Goal: Navigation & Orientation: Find specific page/section

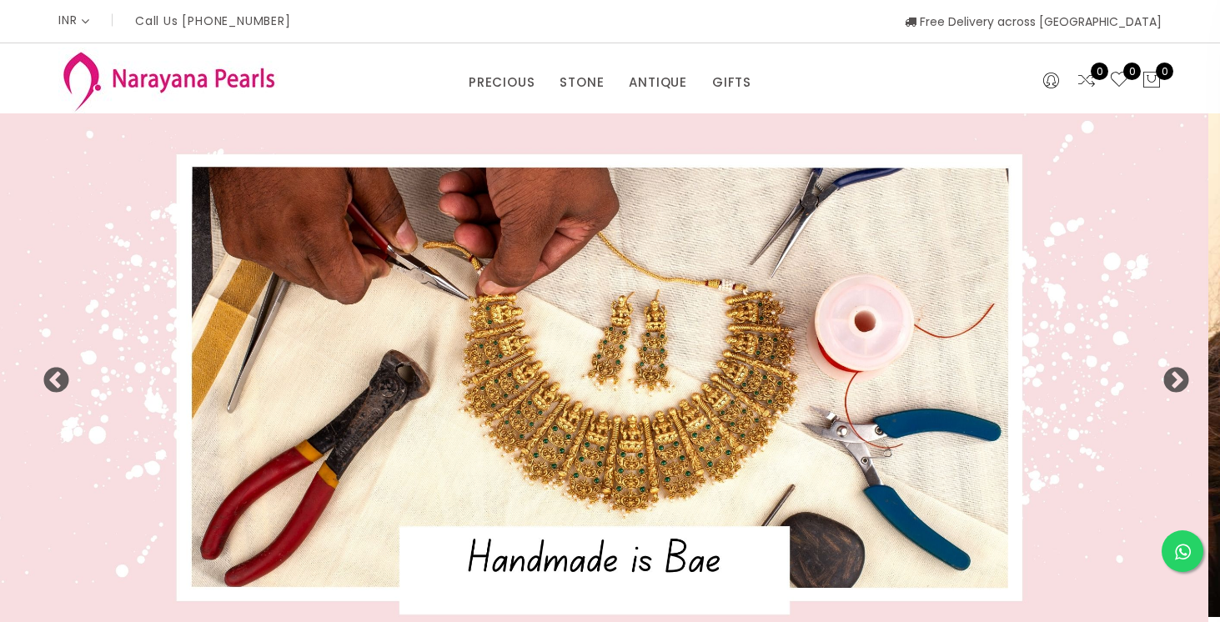
select select "INR"
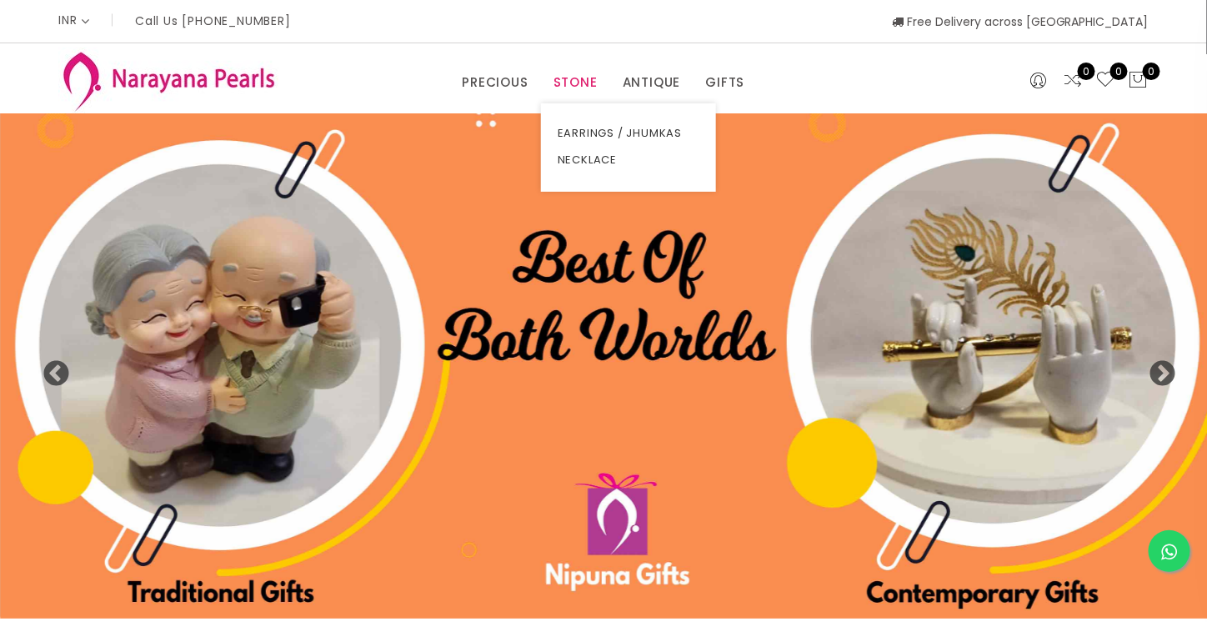
click at [560, 90] on link "STONE" at bounding box center [576, 82] width 44 height 25
click at [576, 161] on link "NECKLACE" at bounding box center [629, 160] width 142 height 27
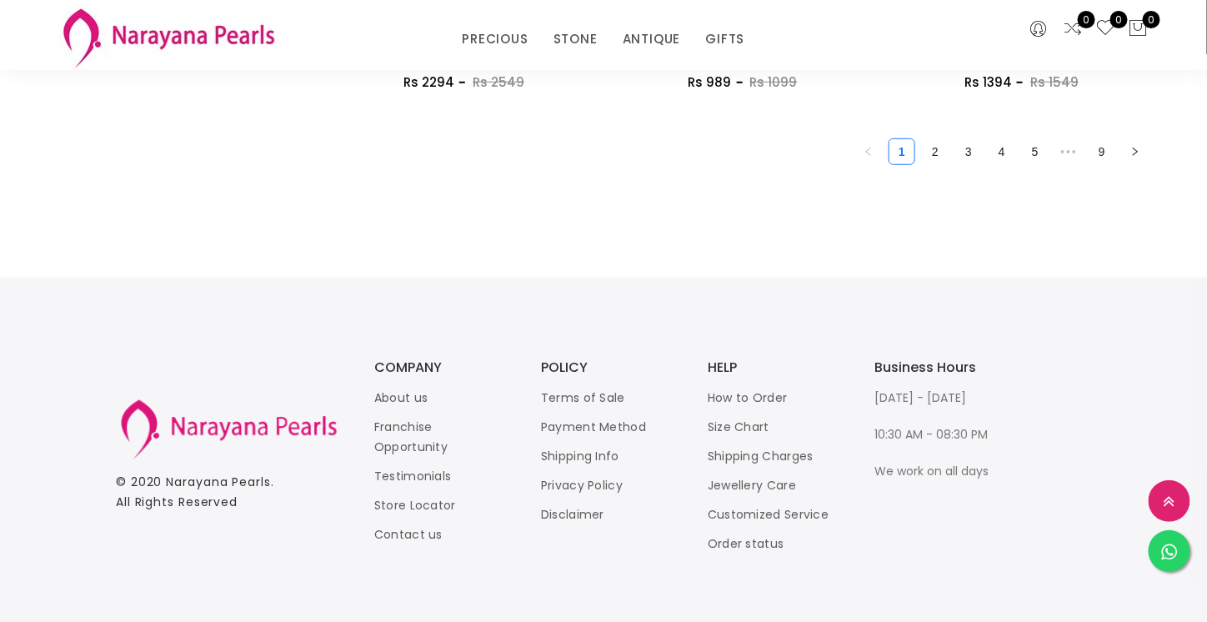
scroll to position [2517, 0]
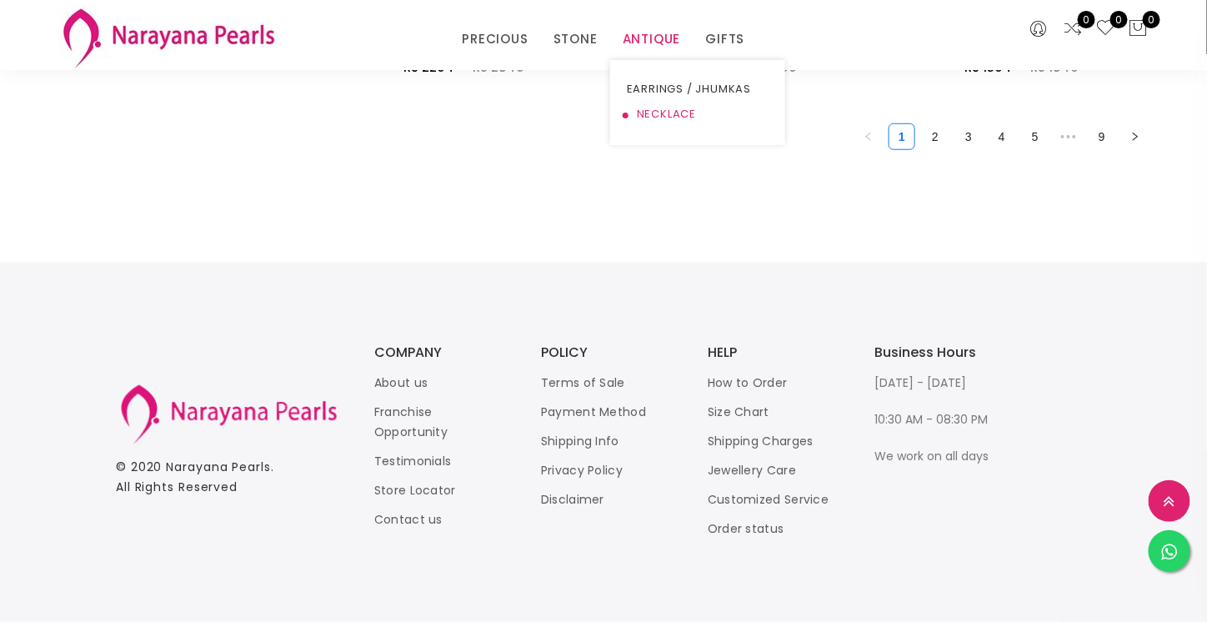
click at [659, 117] on link "NECKLACE" at bounding box center [698, 114] width 142 height 25
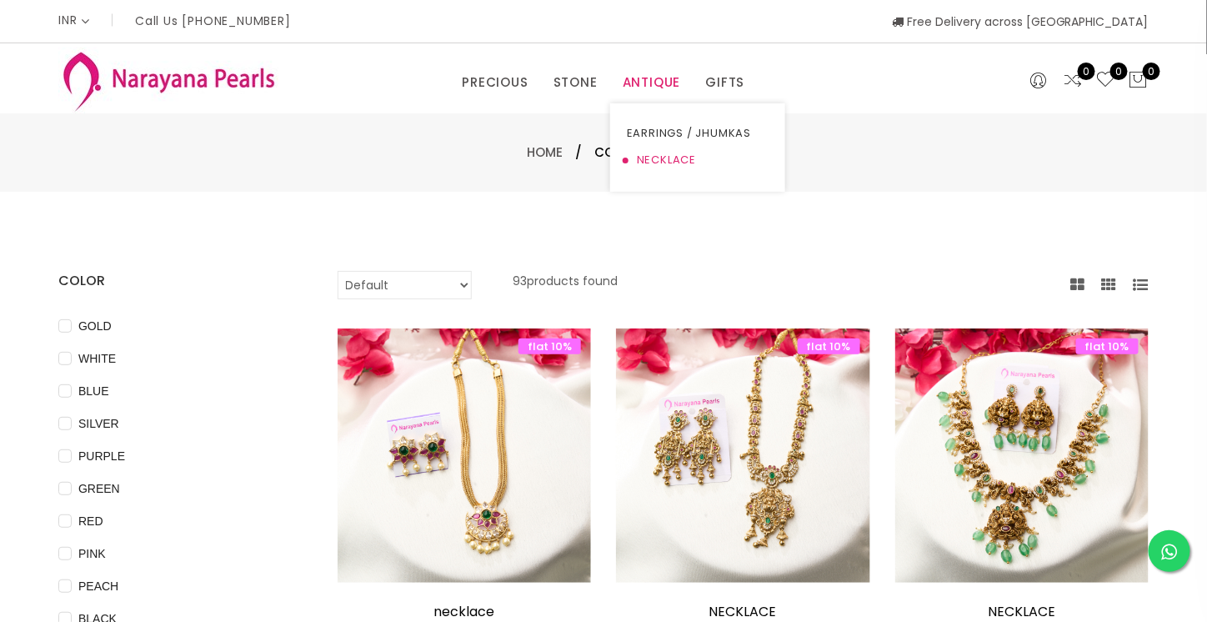
click at [669, 155] on link "NECKLACE" at bounding box center [698, 160] width 142 height 27
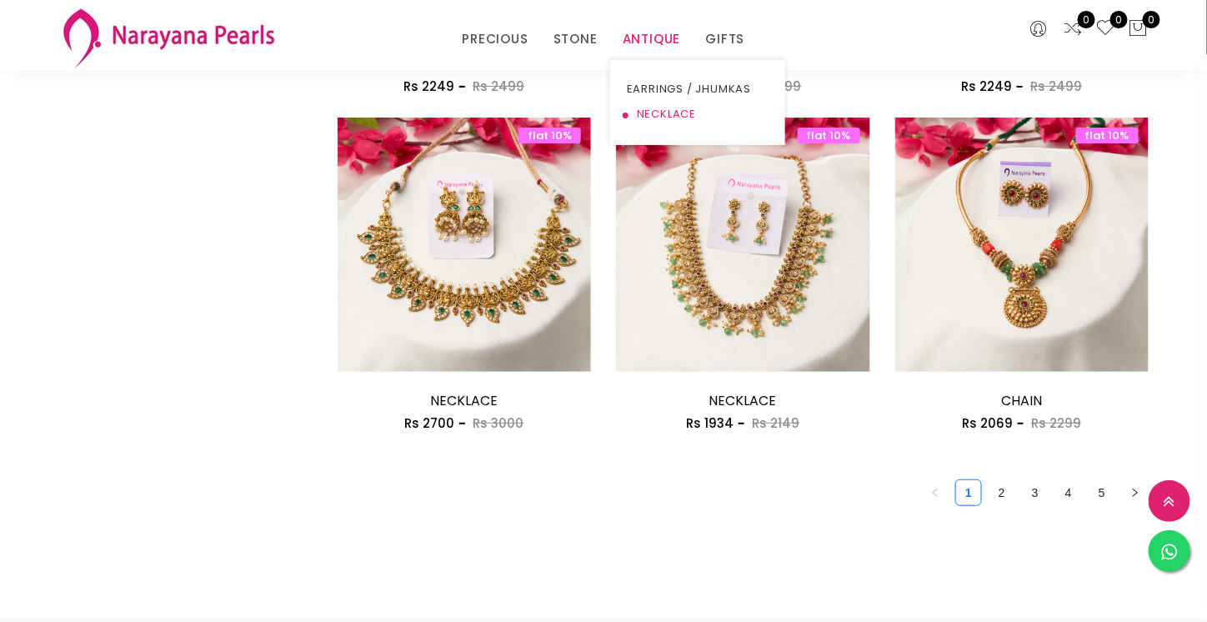
scroll to position [2167, 0]
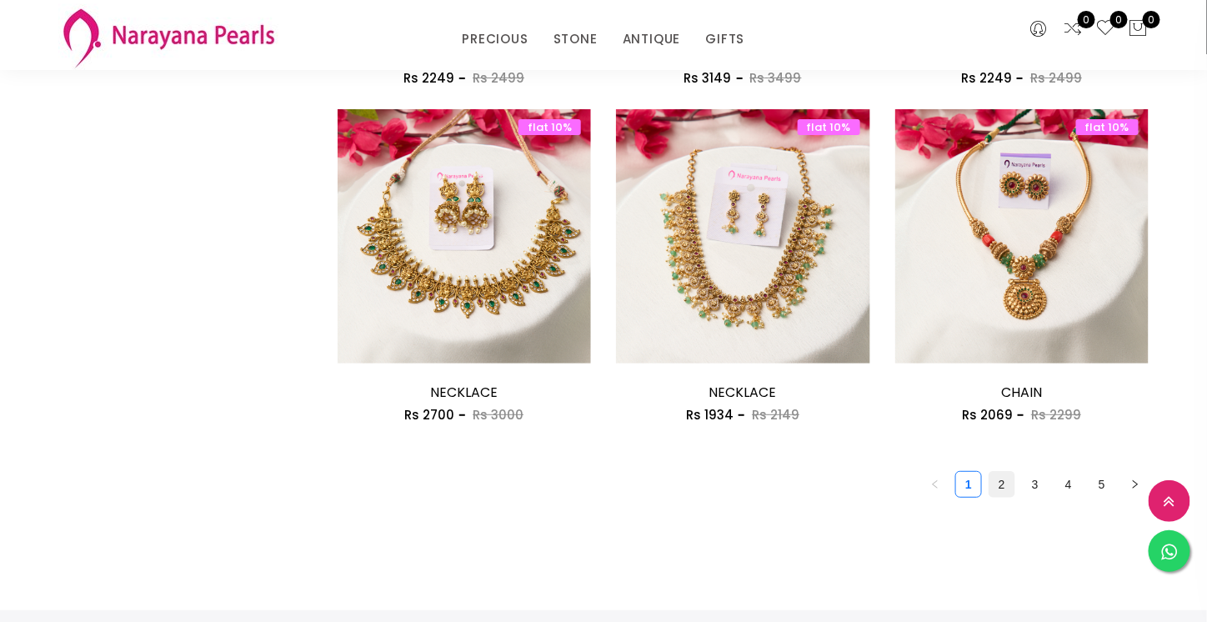
click at [1002, 485] on link "2" at bounding box center [1001, 484] width 25 height 25
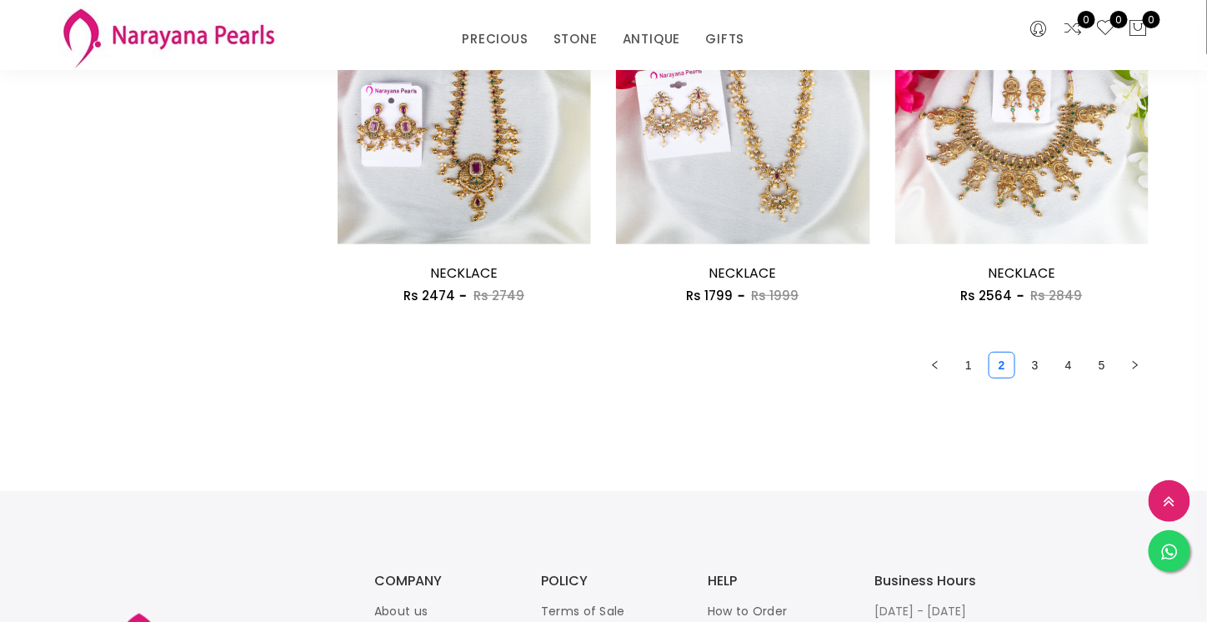
scroll to position [2287, 0]
click at [1038, 366] on link "3" at bounding box center [1035, 364] width 25 height 25
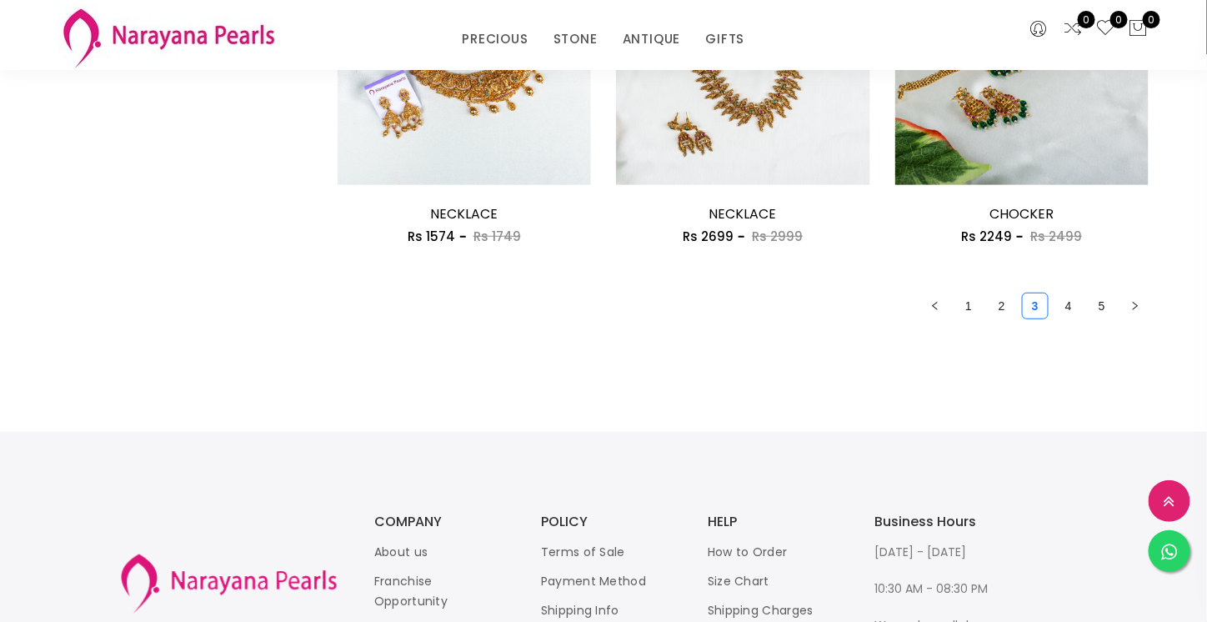
scroll to position [2347, 0]
click at [1069, 306] on link "4" at bounding box center [1068, 305] width 25 height 25
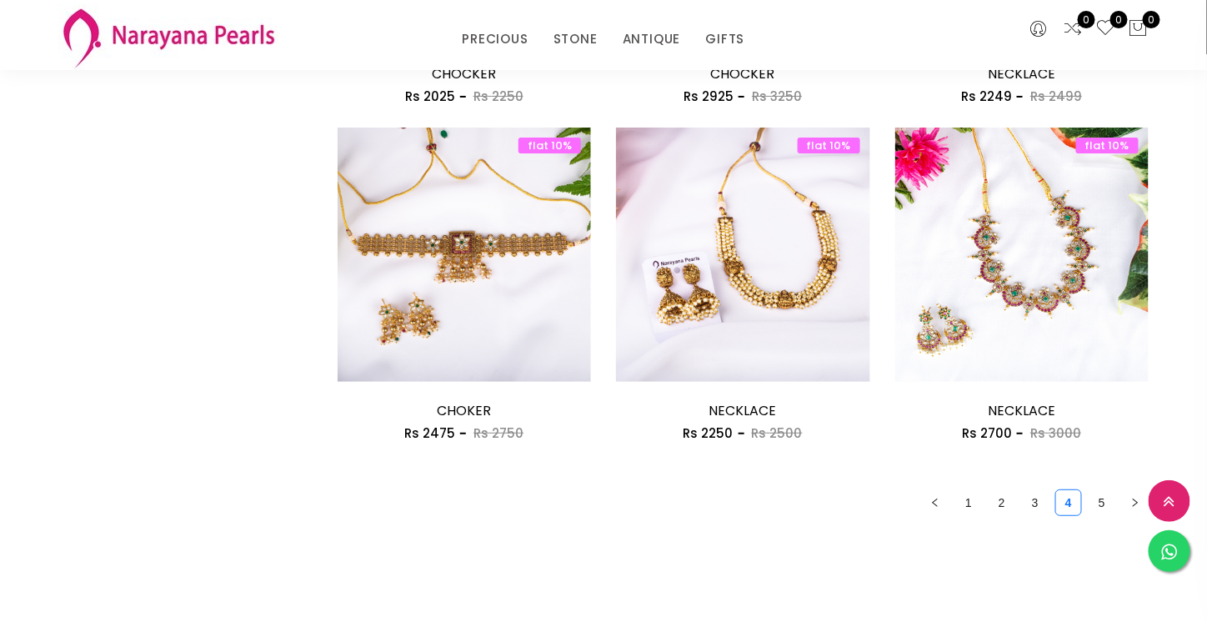
scroll to position [2165, 0]
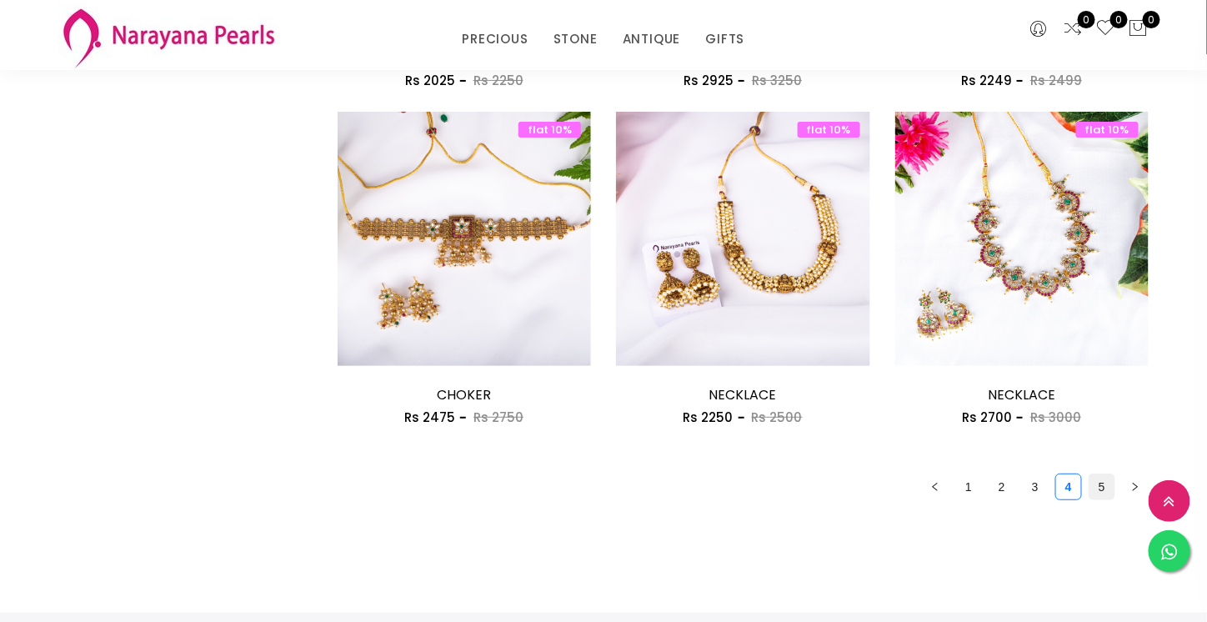
click at [1090, 488] on link "5" at bounding box center [1102, 486] width 25 height 25
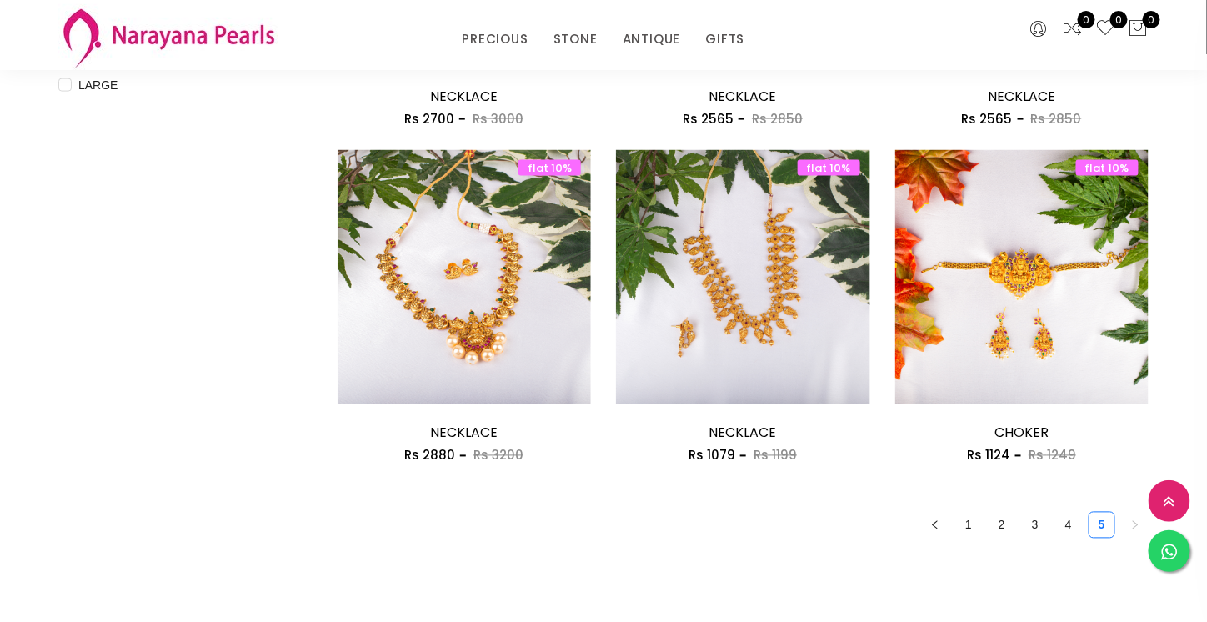
scroll to position [783, 0]
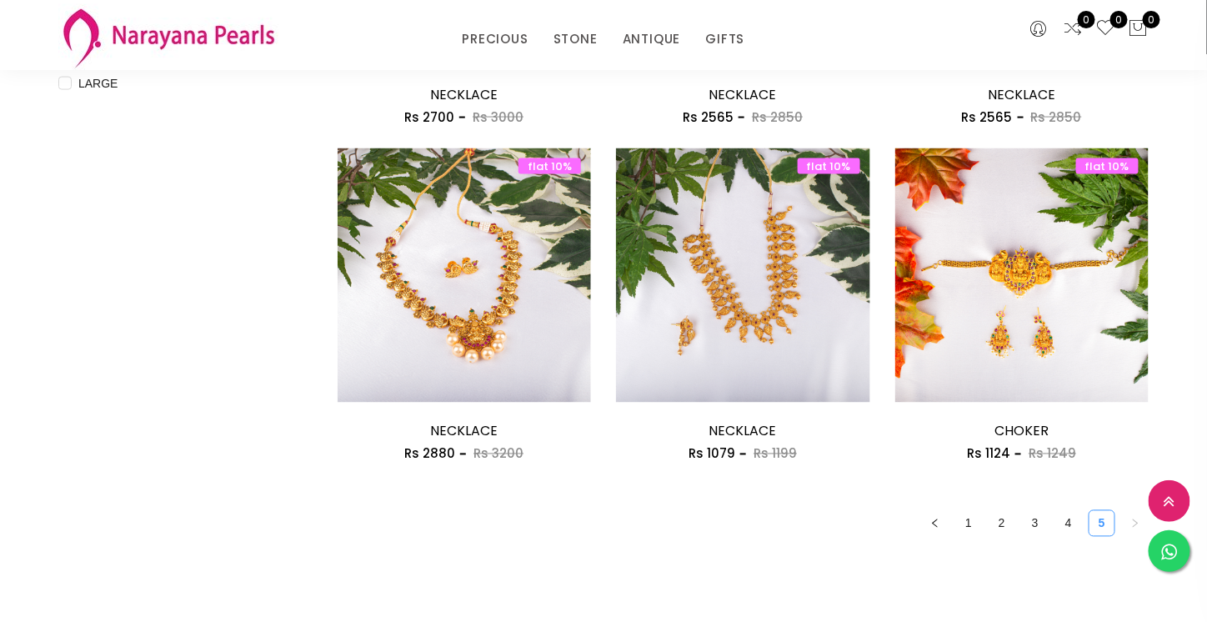
click at [1102, 522] on link "5" at bounding box center [1102, 523] width 25 height 25
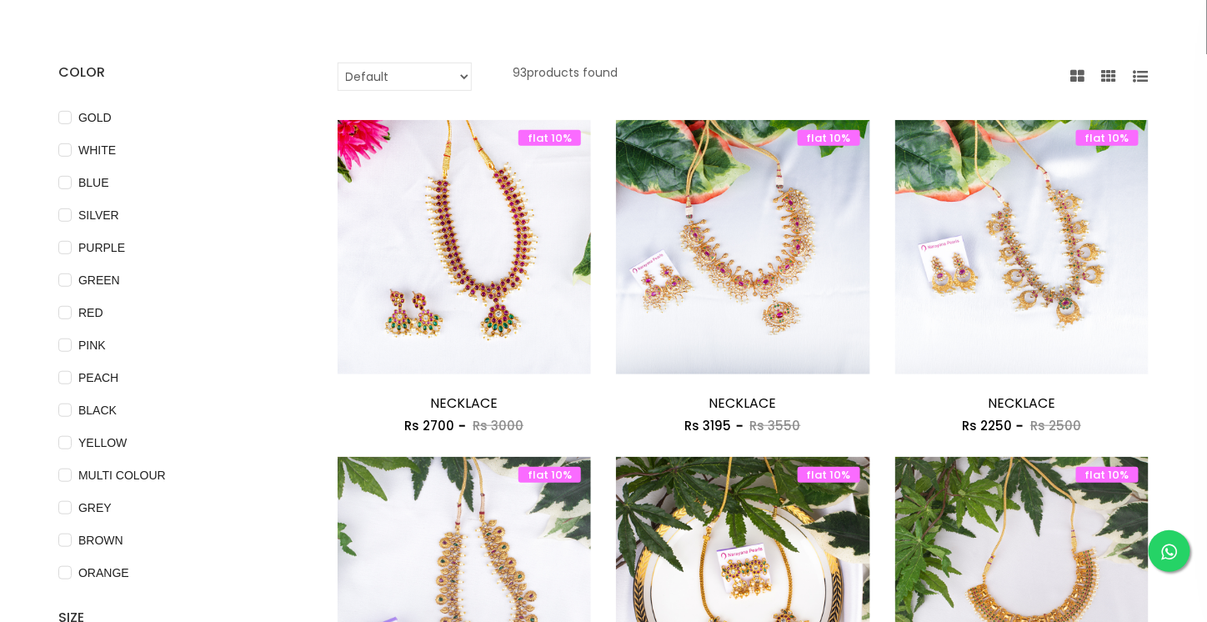
scroll to position [0, 0]
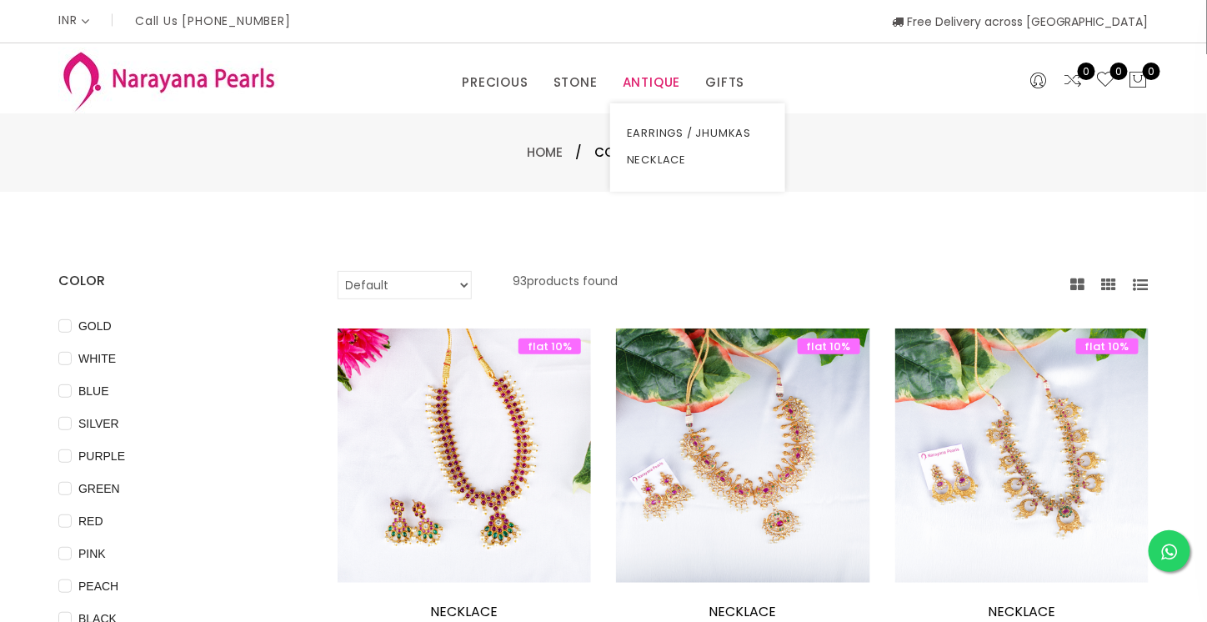
click at [649, 85] on link "ANTIQUE" at bounding box center [652, 82] width 58 height 25
click at [732, 77] on link "GIFTS" at bounding box center [725, 82] width 39 height 25
click at [819, 165] on link "TRADITIONAL GIFTS" at bounding box center [781, 160] width 142 height 27
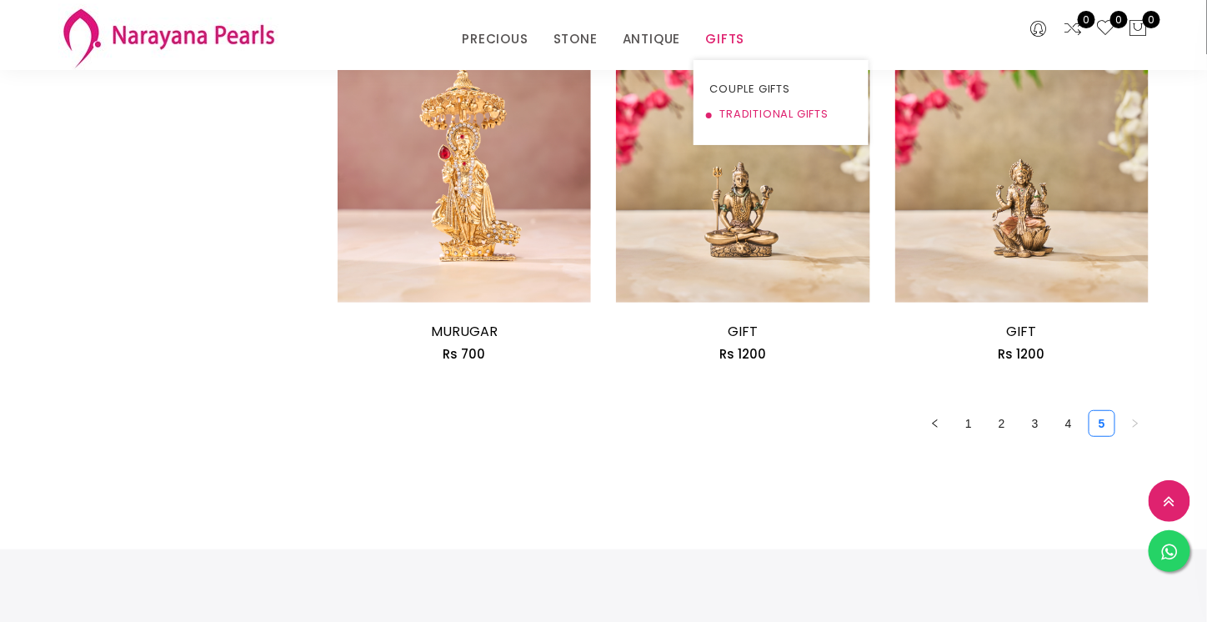
scroll to position [2221, 0]
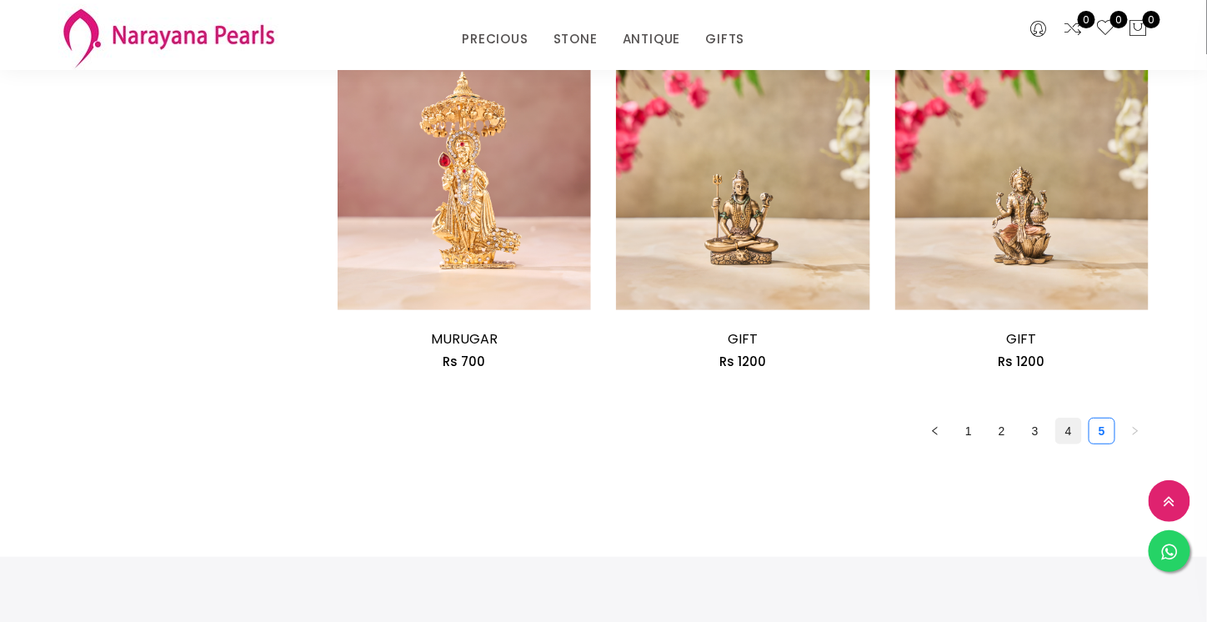
click at [1069, 433] on link "4" at bounding box center [1068, 430] width 25 height 25
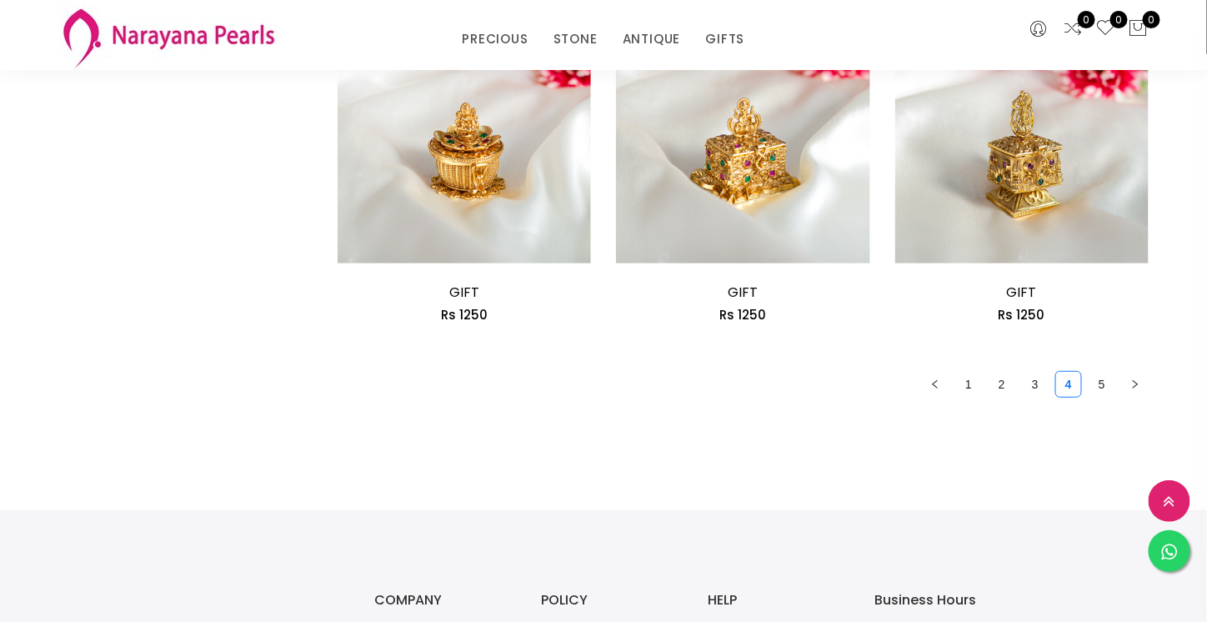
scroll to position [2272, 0]
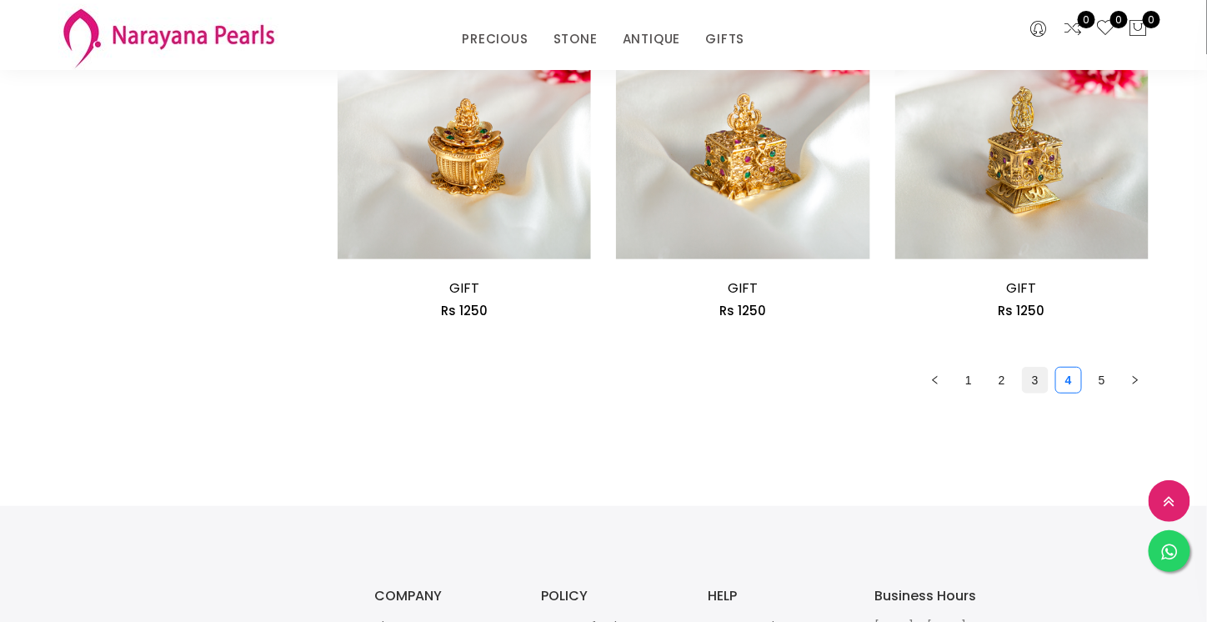
click at [1038, 380] on link "3" at bounding box center [1035, 380] width 25 height 25
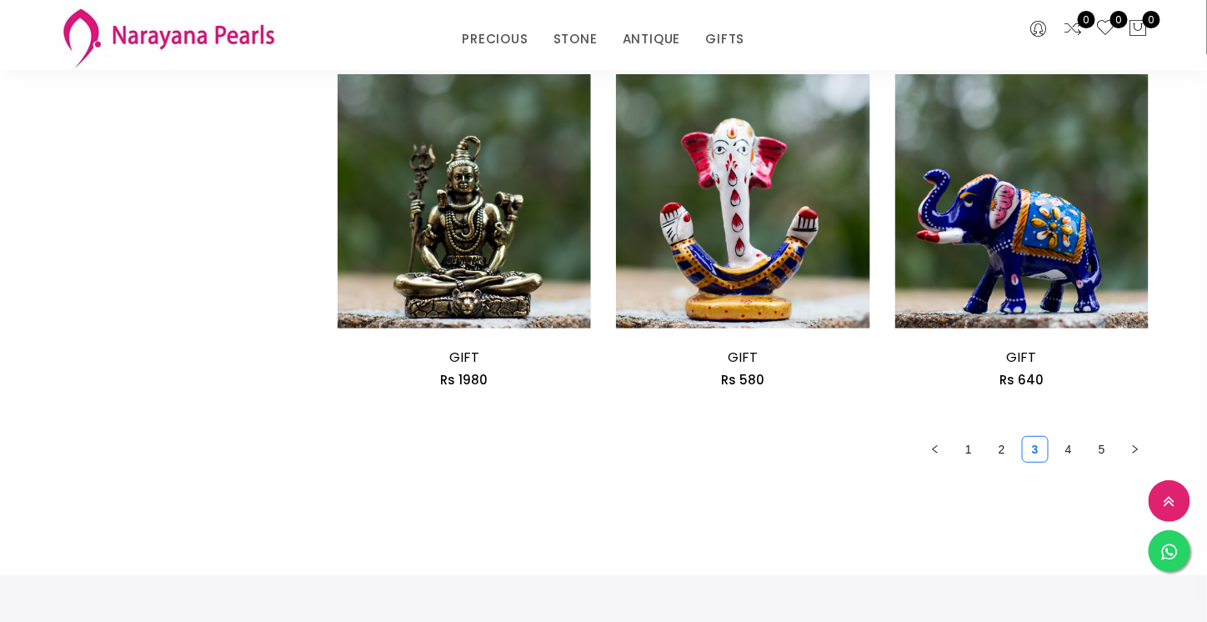
scroll to position [2202, 0]
click at [1002, 448] on link "2" at bounding box center [1001, 450] width 25 height 25
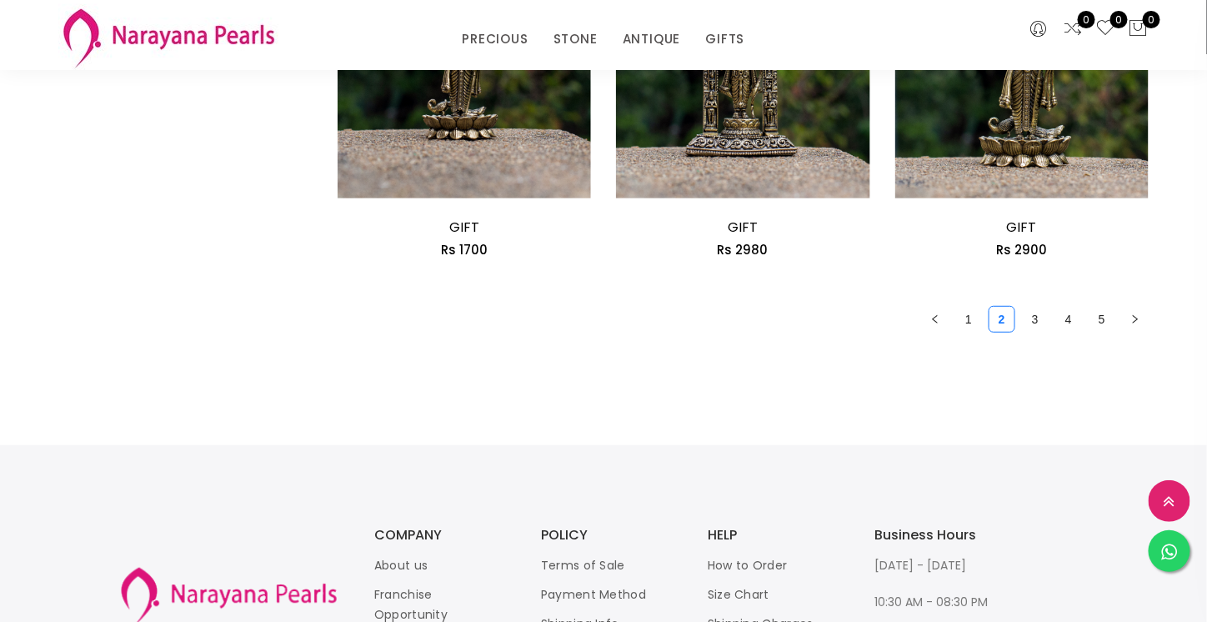
scroll to position [2332, 0]
click at [969, 322] on link "1" at bounding box center [968, 320] width 25 height 25
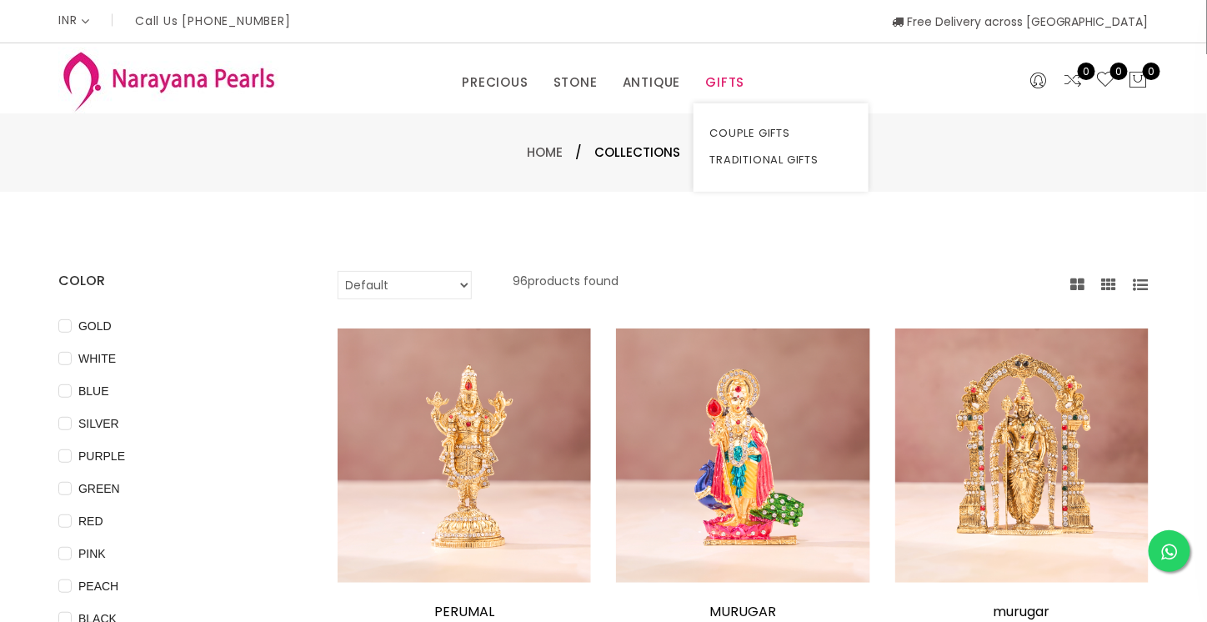
click at [732, 83] on link "GIFTS" at bounding box center [725, 82] width 39 height 25
click at [784, 125] on link "COUPLE GIFTS" at bounding box center [781, 133] width 142 height 27
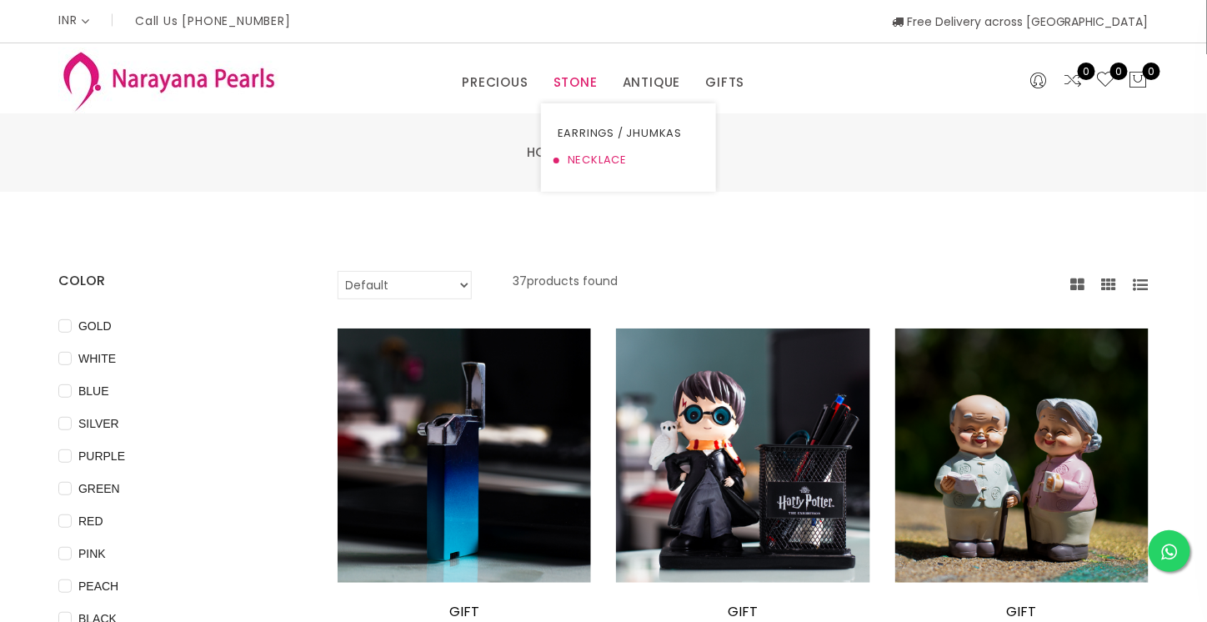
click at [579, 154] on link "NECKLACE" at bounding box center [629, 160] width 142 height 27
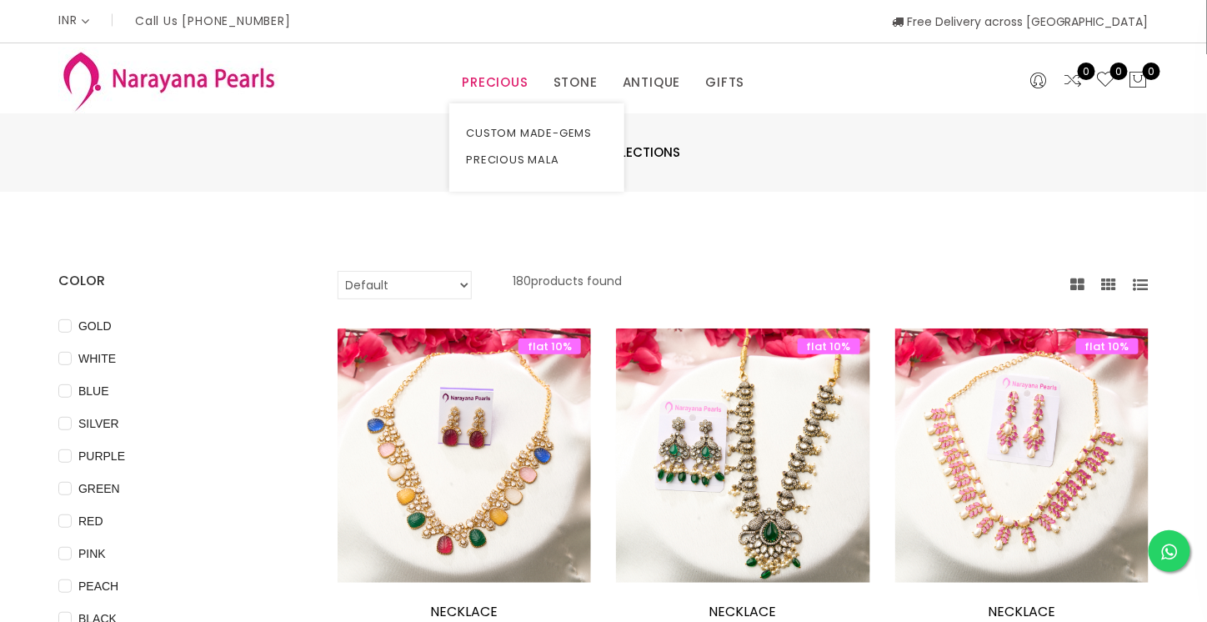
click at [491, 83] on link "PRECIOUS" at bounding box center [495, 82] width 66 height 25
click at [519, 161] on link "PRECIOUS MALA" at bounding box center [537, 160] width 142 height 27
